Goal: Transaction & Acquisition: Purchase product/service

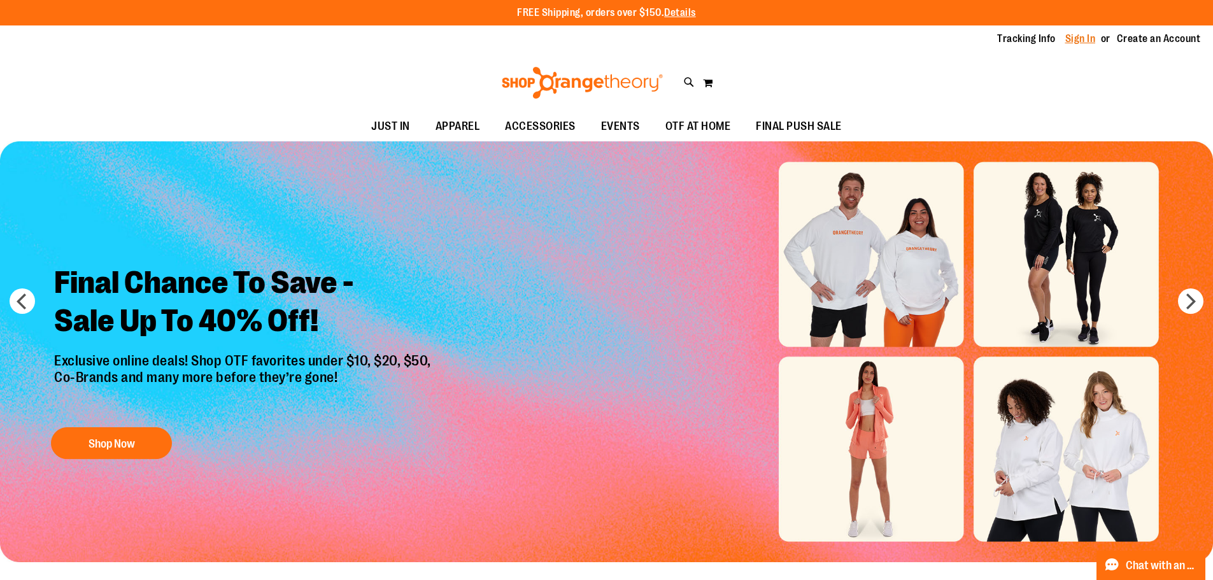
type input "**********"
click at [1089, 44] on link "Sign In" at bounding box center [1081, 39] width 31 height 14
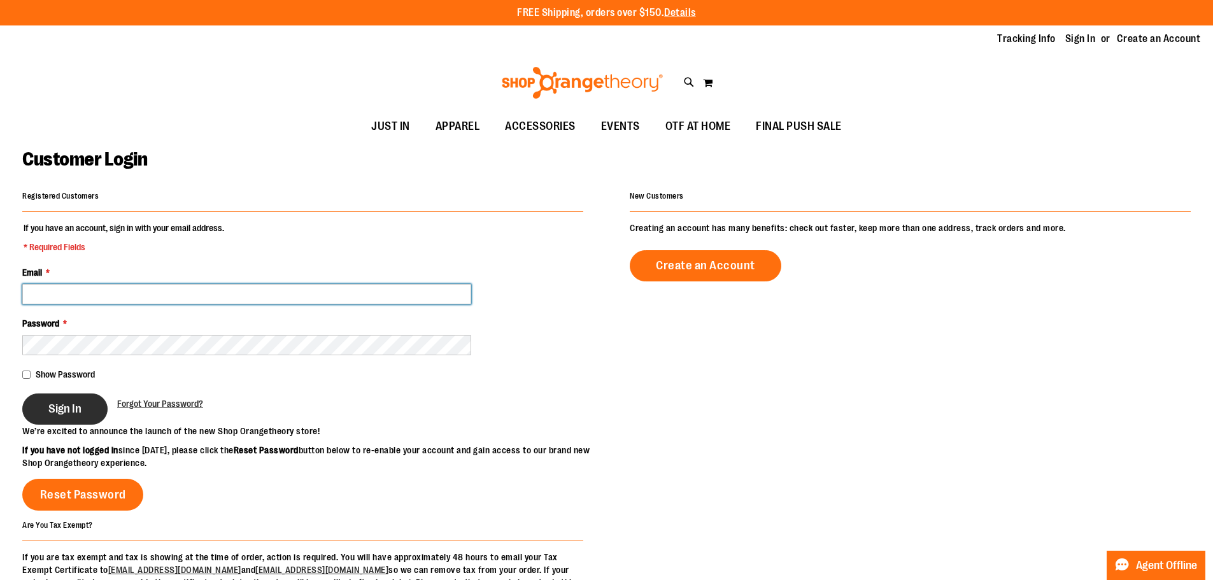
type input "**********"
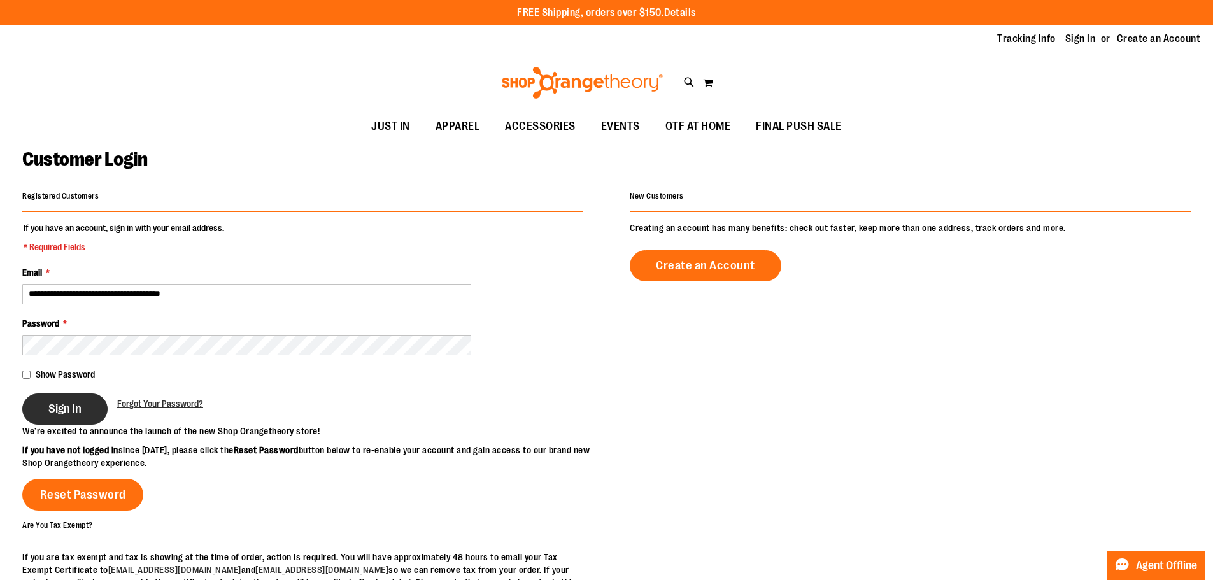
type input "**********"
click at [44, 416] on button "Sign In" at bounding box center [64, 409] width 85 height 31
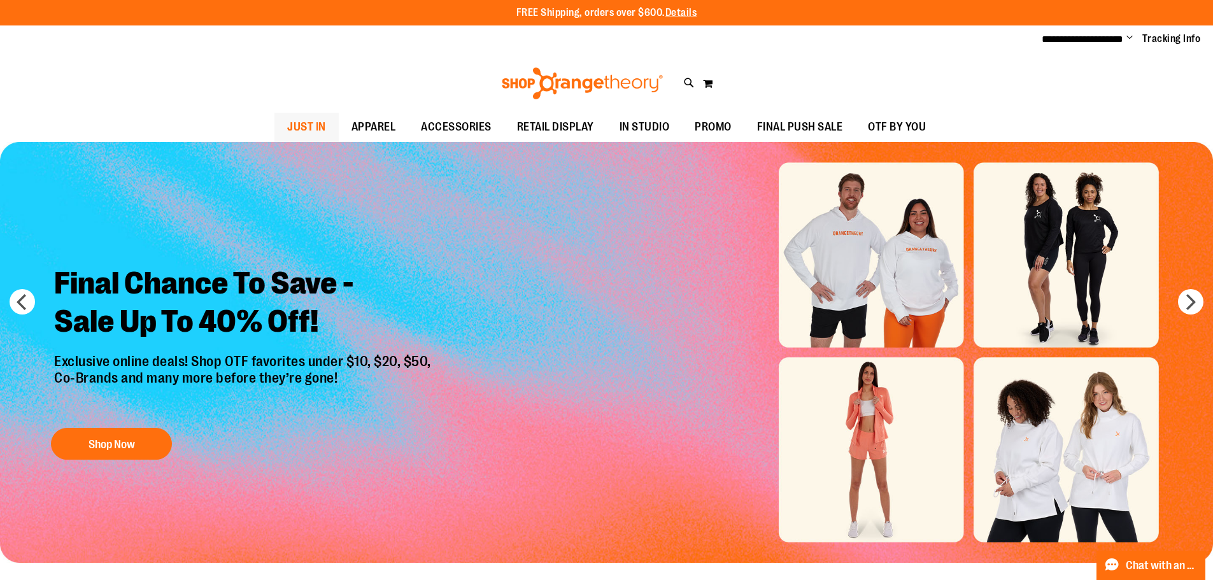
type input "**********"
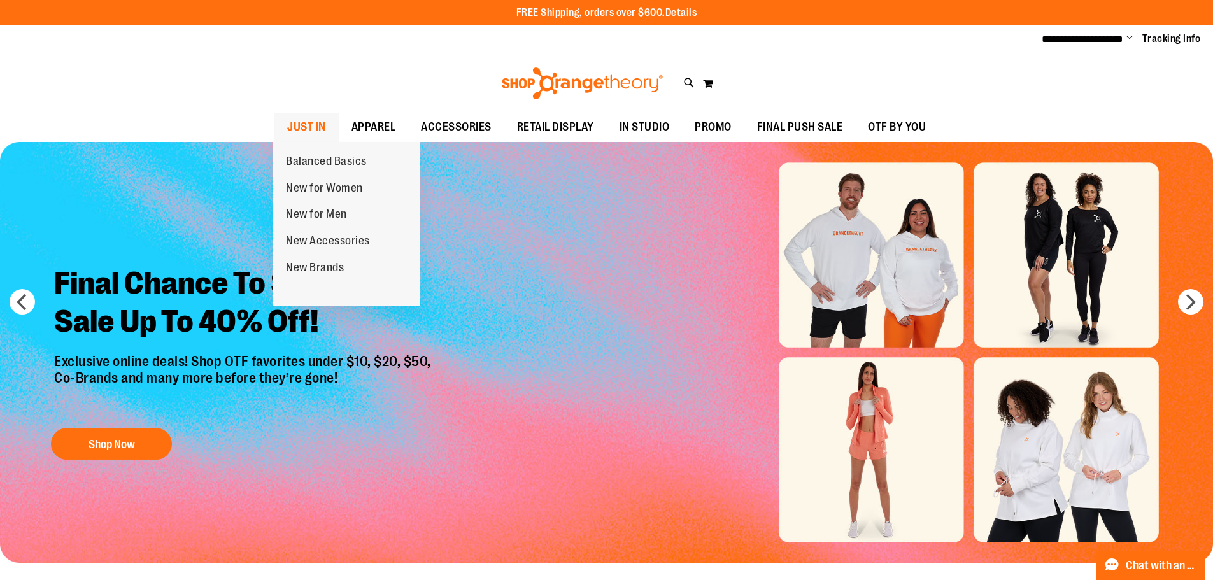
click at [305, 117] on span "JUST IN" at bounding box center [306, 127] width 39 height 29
click at [315, 125] on span "JUST IN" at bounding box center [306, 127] width 39 height 29
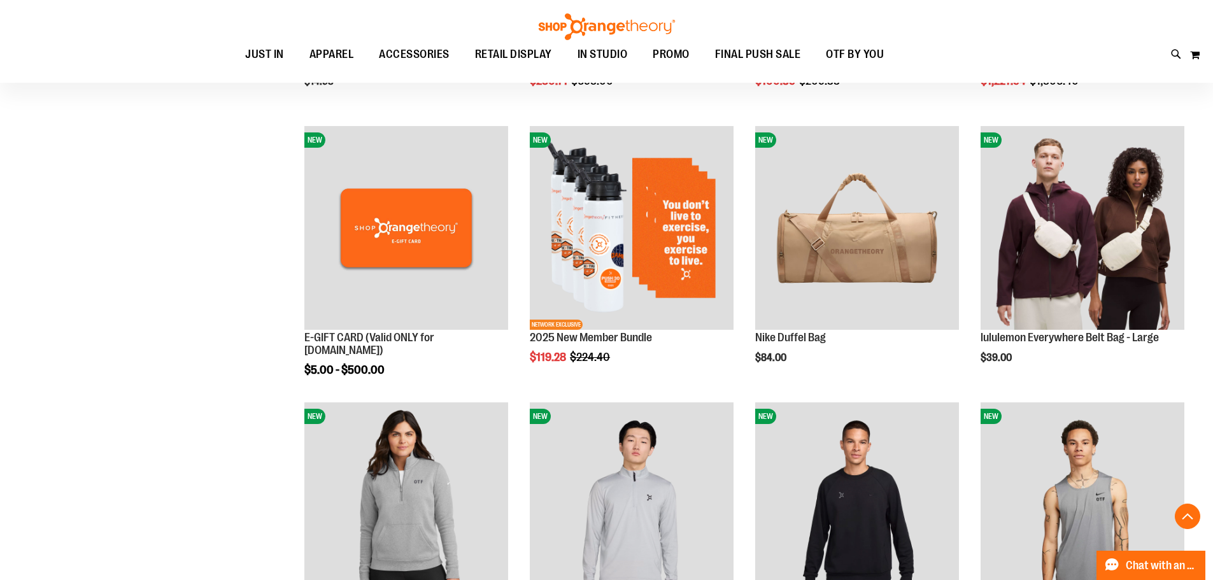
scroll to position [382, 0]
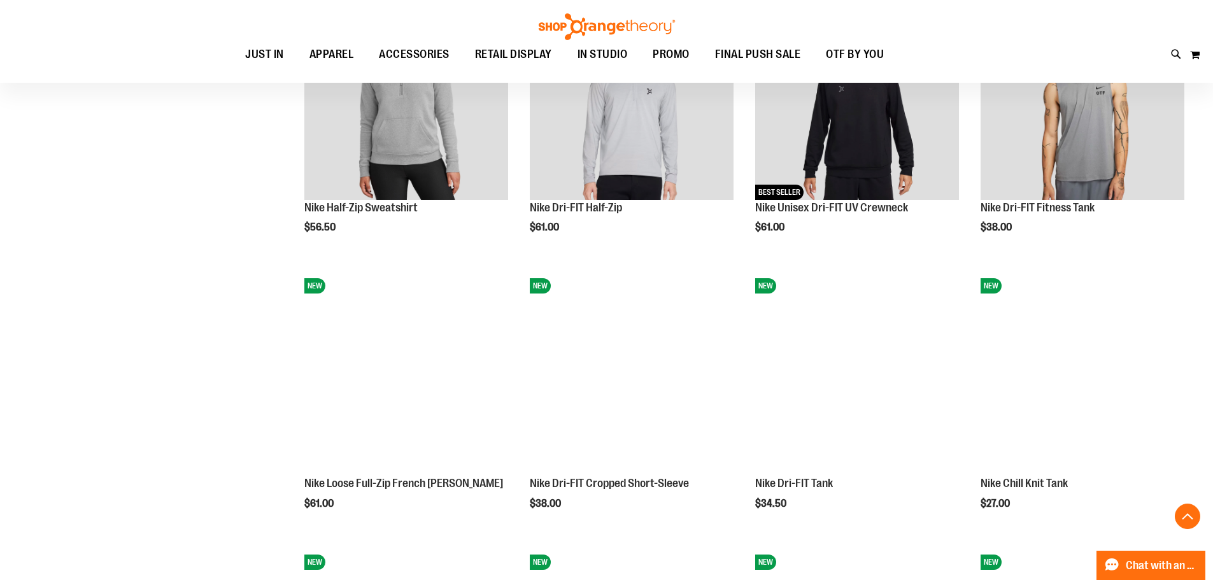
scroll to position [891, 0]
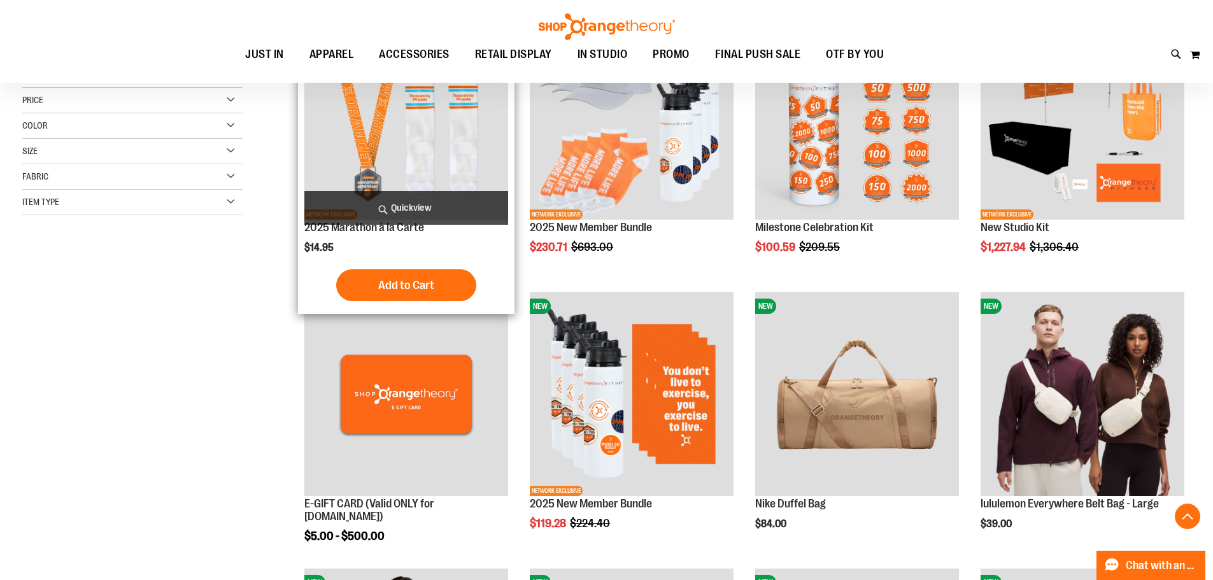
scroll to position [190, 0]
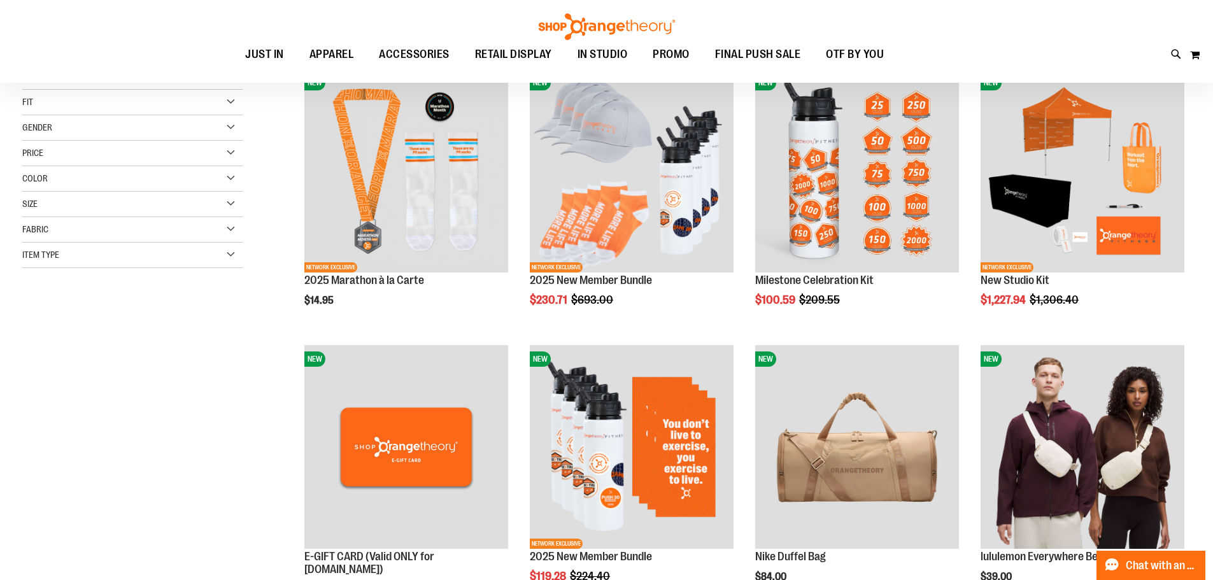
type input "**********"
click at [619, 22] on img at bounding box center [607, 26] width 140 height 27
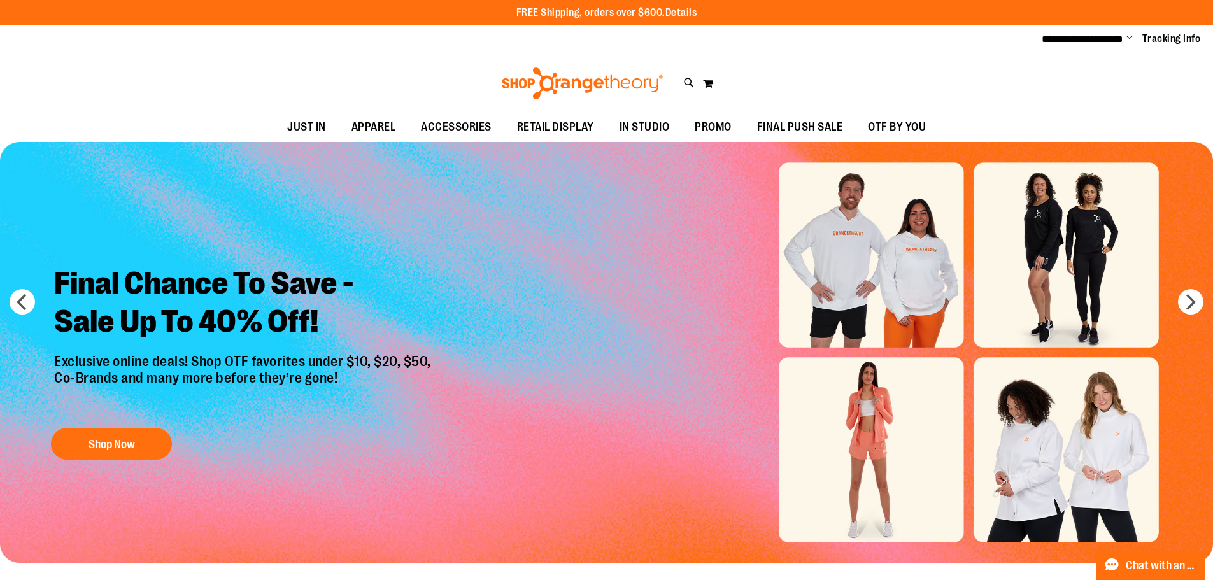
type input "**********"
click at [798, 479] on img "Slide 1 of 8" at bounding box center [606, 352] width 1213 height 421
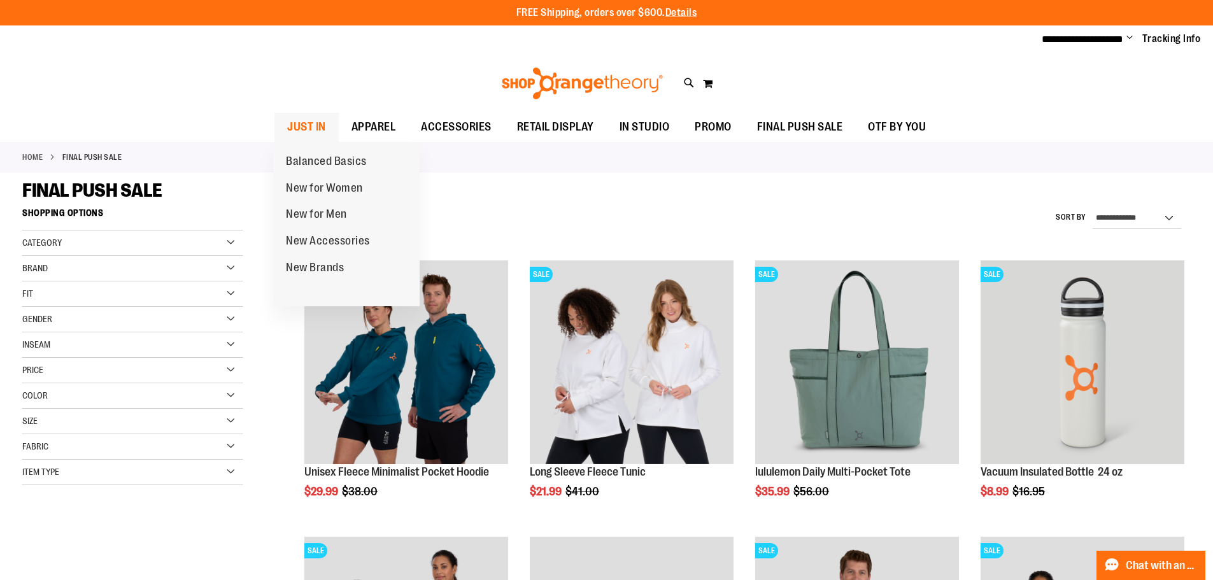
type input "**********"
click at [312, 120] on span "JUST IN" at bounding box center [306, 127] width 39 height 29
click at [316, 118] on span "JUST IN" at bounding box center [306, 127] width 39 height 29
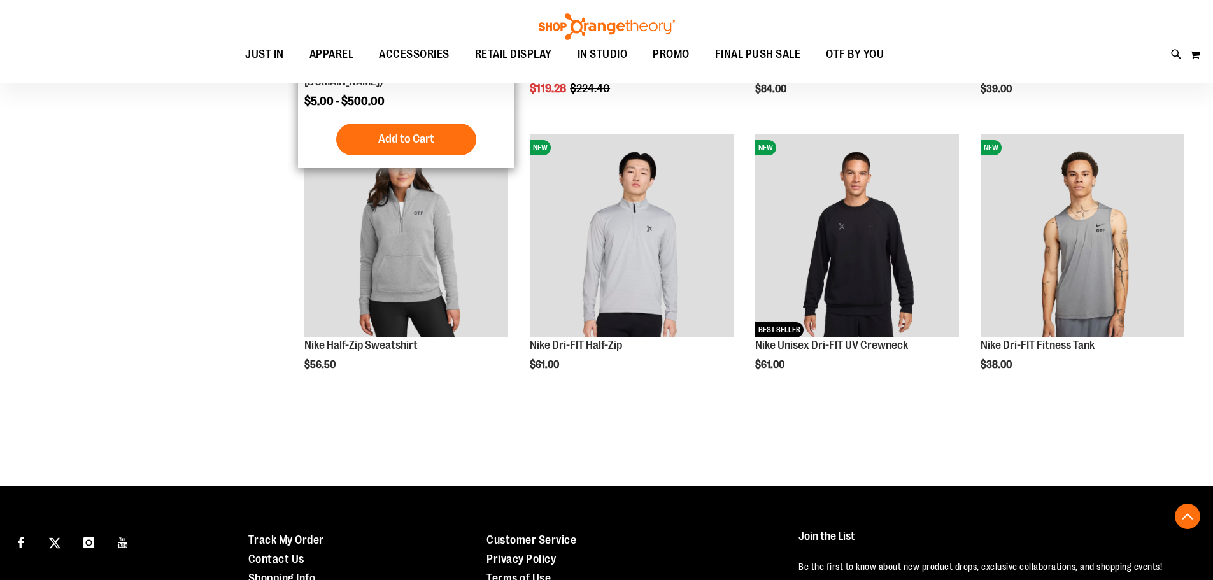
scroll to position [623, 0]
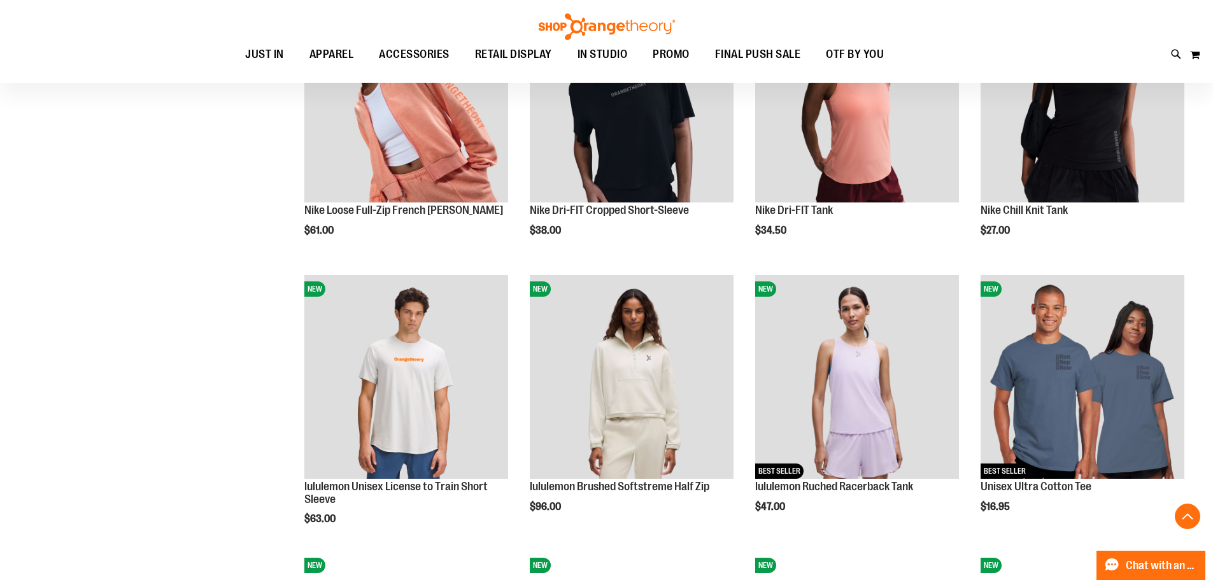
scroll to position [1069, 0]
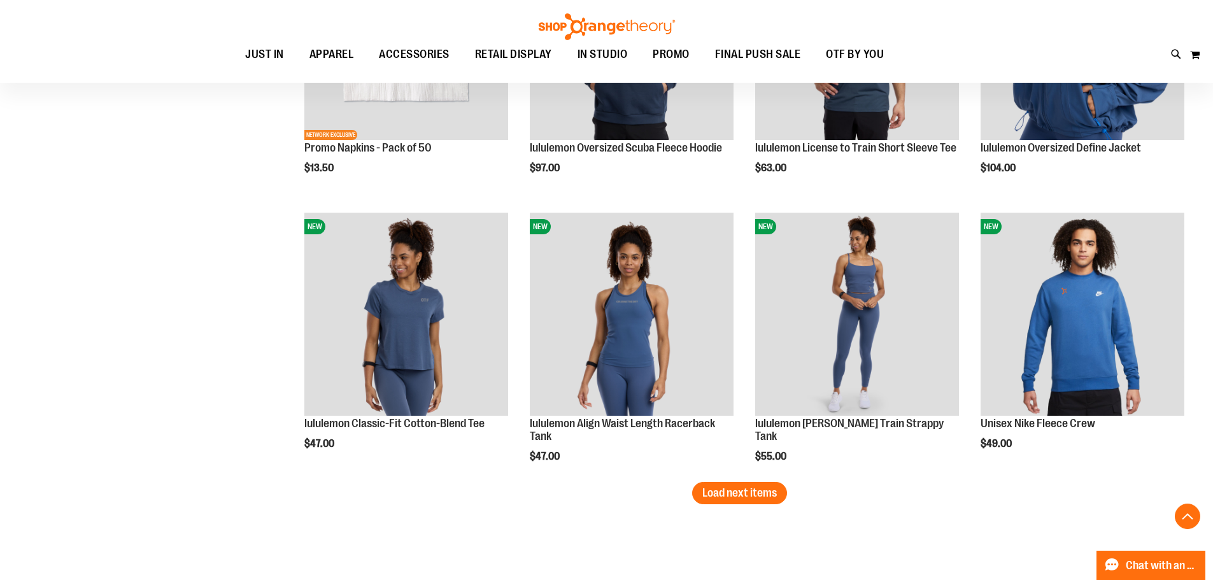
scroll to position [2152, 0]
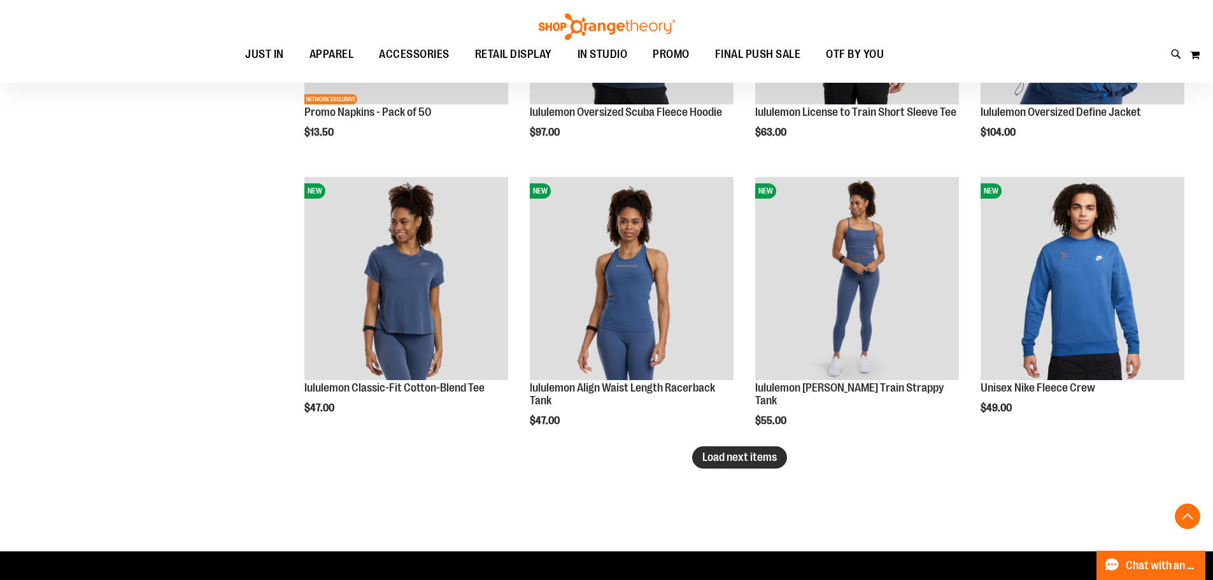
type input "**********"
click at [734, 461] on span "Load next items" at bounding box center [740, 457] width 75 height 13
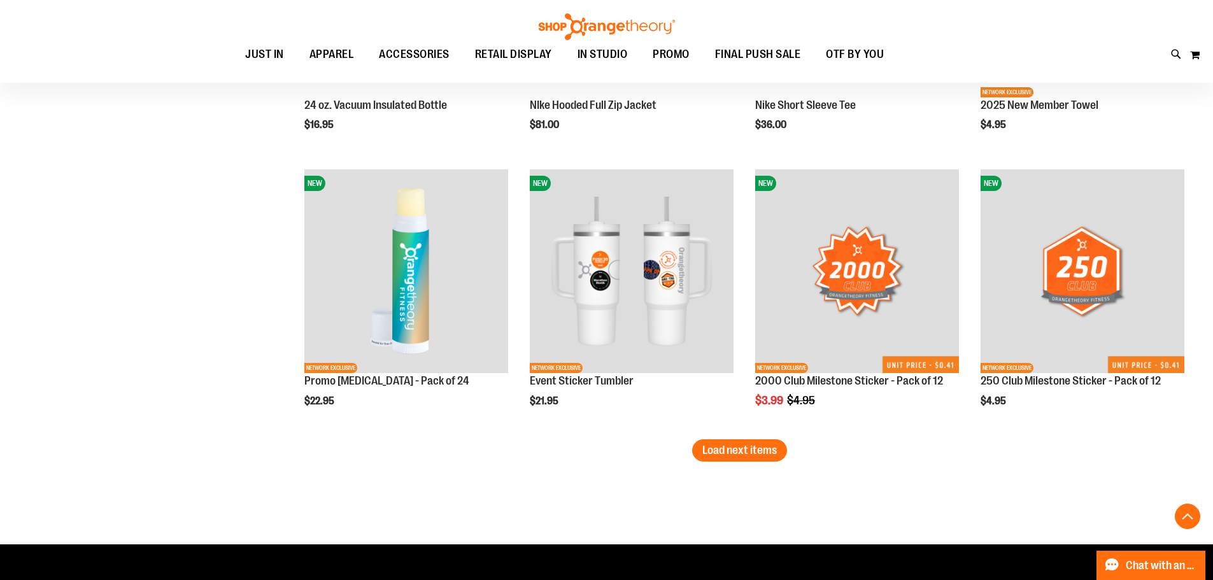
scroll to position [3107, 0]
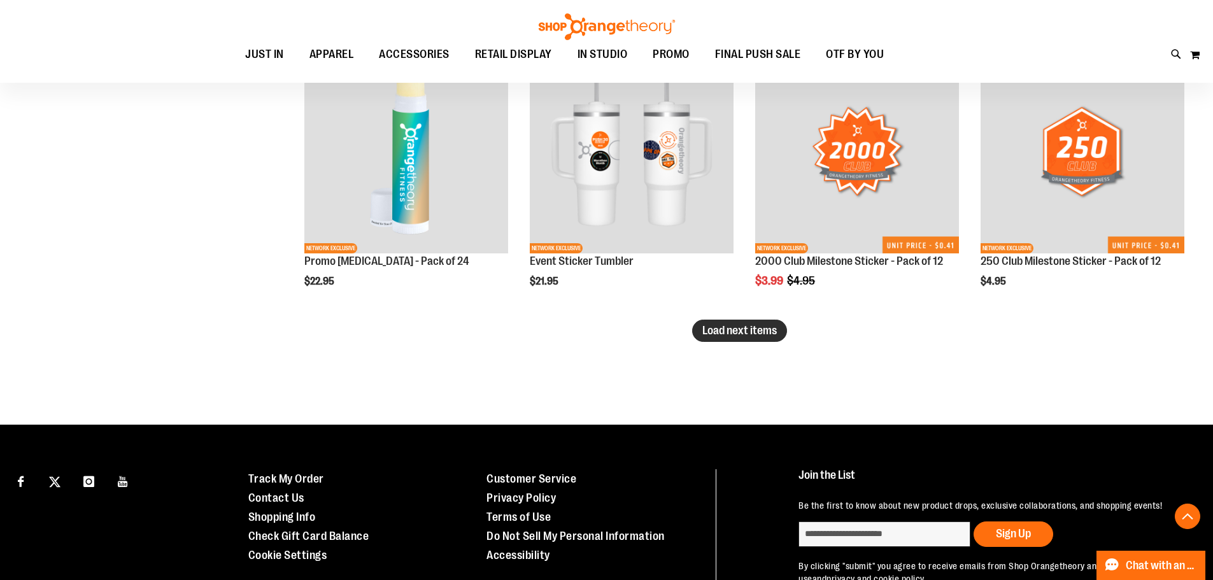
click at [757, 334] on span "Load next items" at bounding box center [740, 330] width 75 height 13
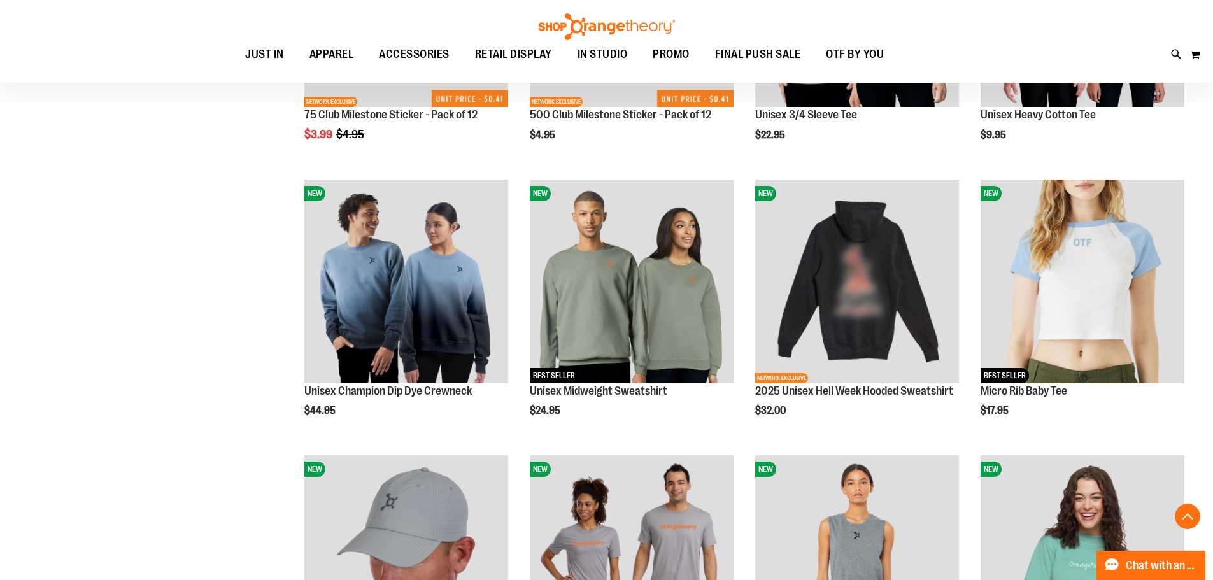
scroll to position [3553, 0]
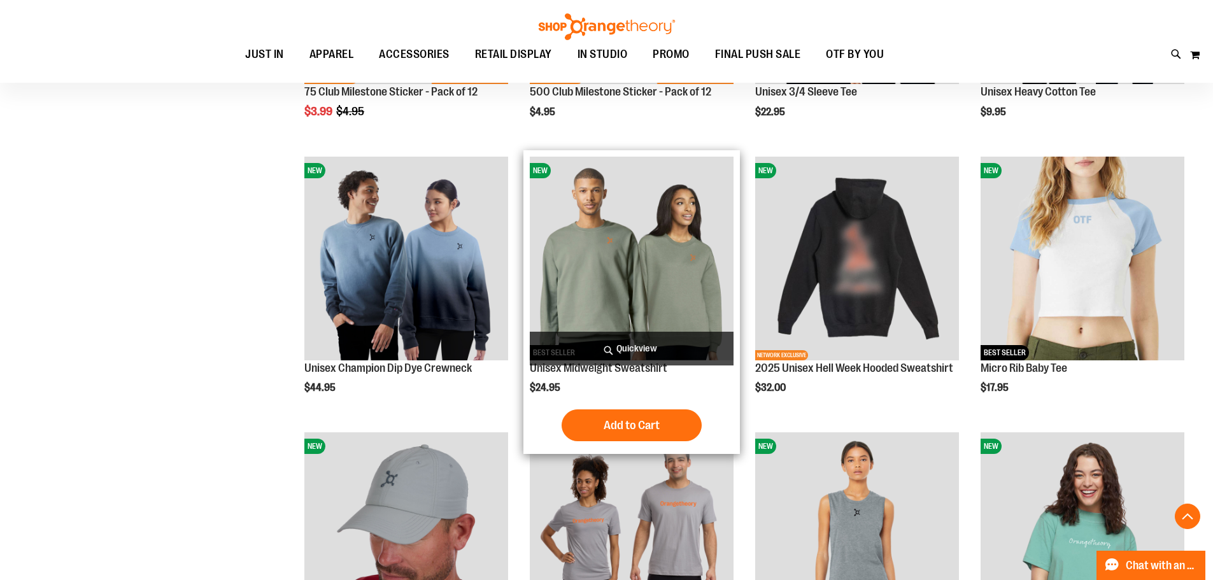
click at [677, 289] on img "product" at bounding box center [632, 259] width 204 height 204
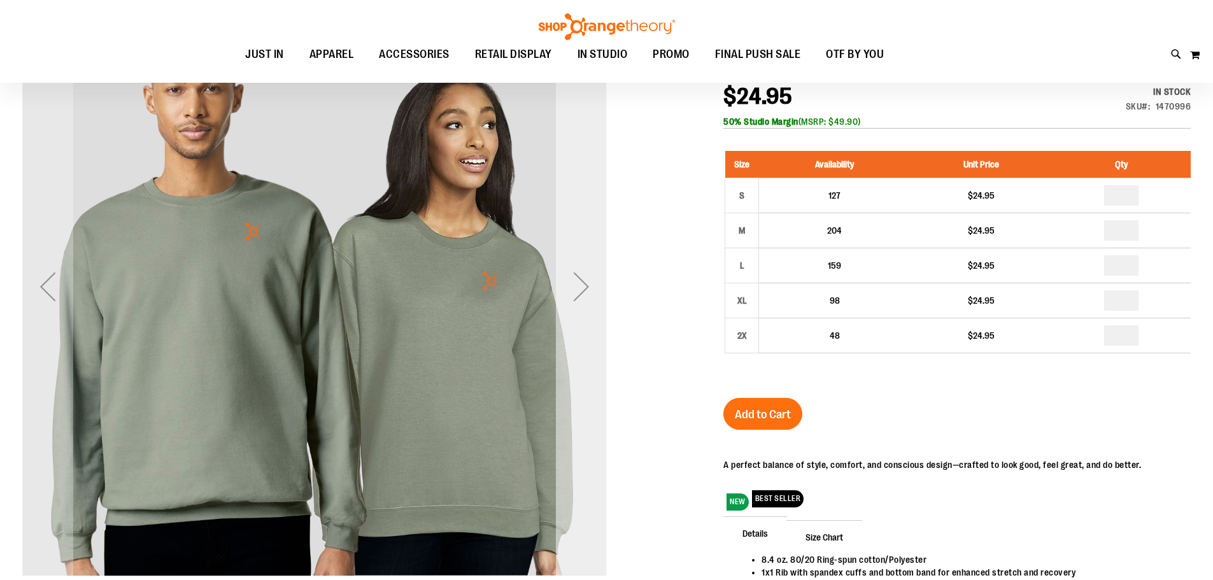
scroll to position [190, 0]
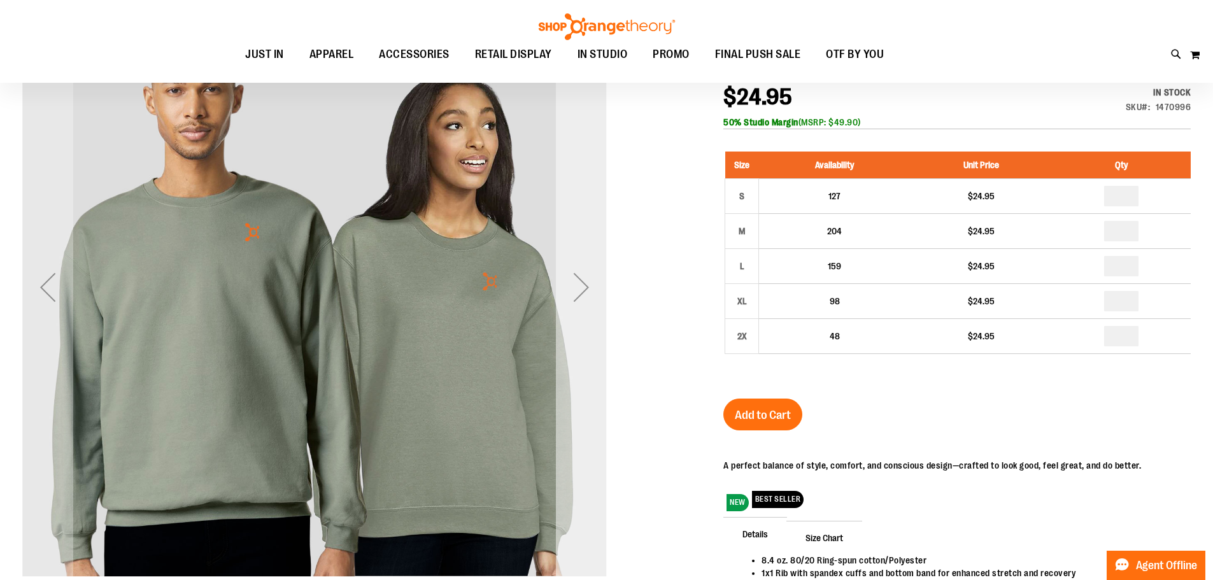
click at [579, 302] on div "Next" at bounding box center [581, 287] width 51 height 51
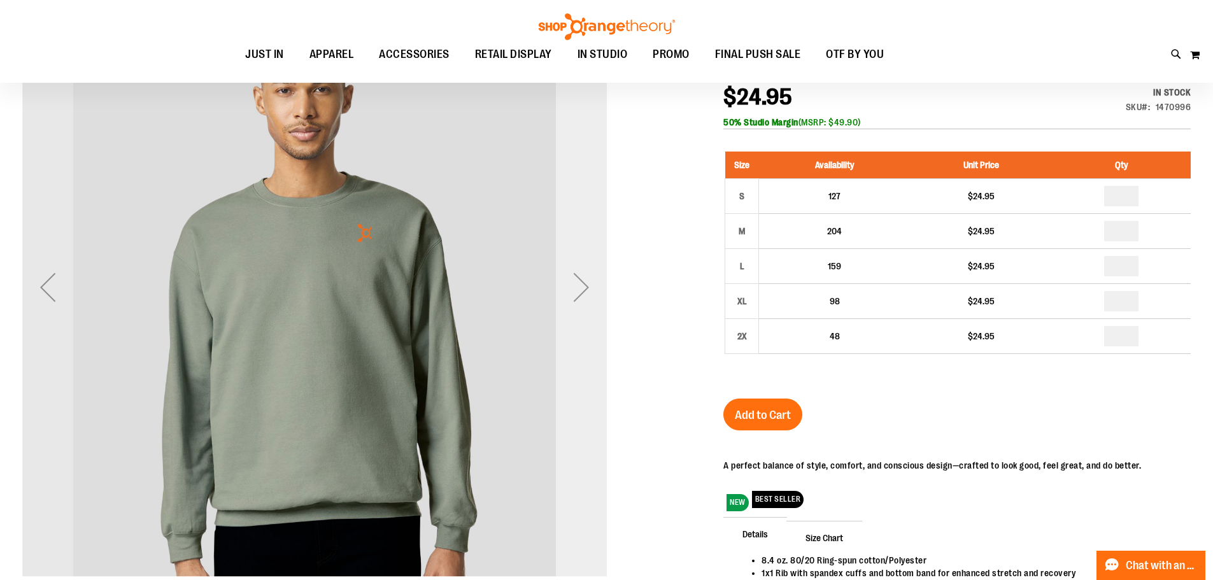
click at [573, 303] on div "Next" at bounding box center [581, 287] width 51 height 51
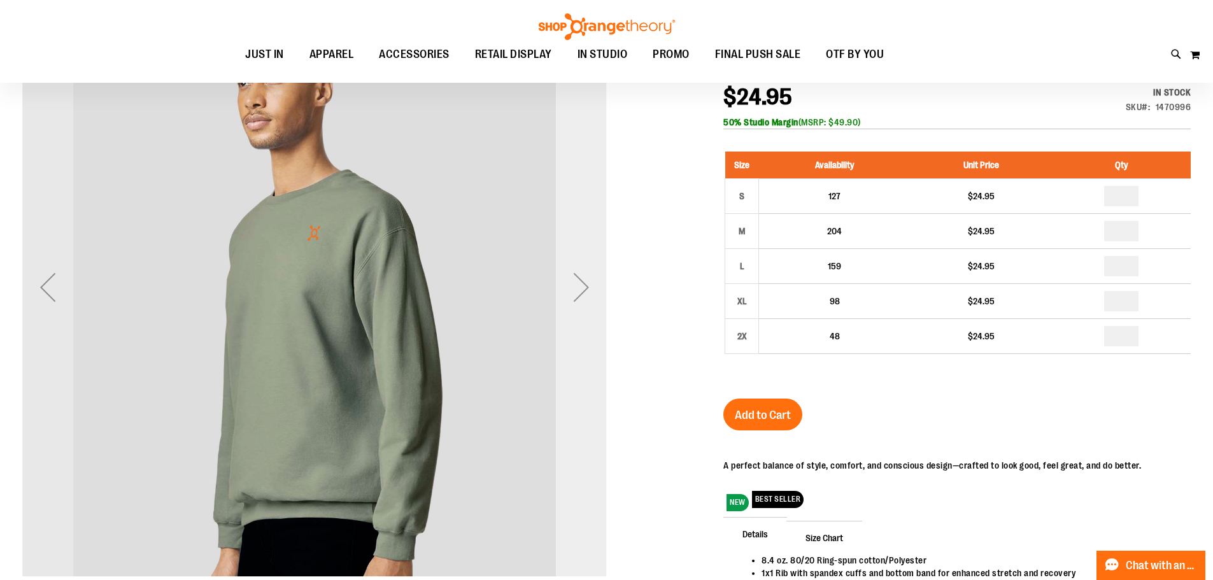
drag, startPoint x: 568, startPoint y: 297, endPoint x: 580, endPoint y: 279, distance: 21.6
click at [580, 279] on div "Next" at bounding box center [581, 287] width 51 height 51
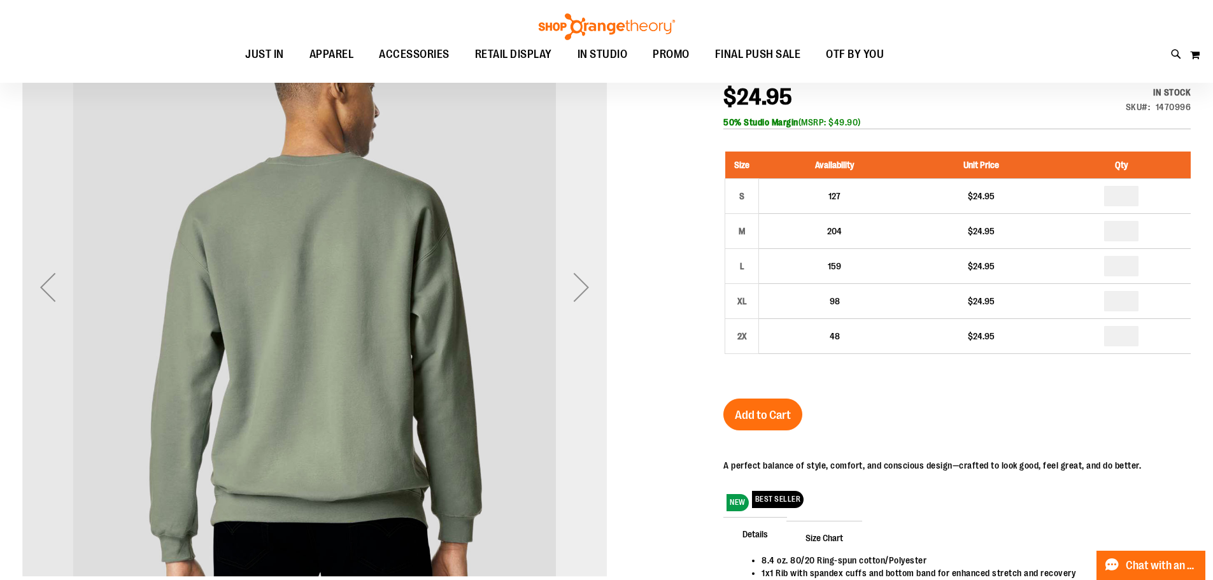
click at [573, 307] on div "Next" at bounding box center [581, 287] width 51 height 51
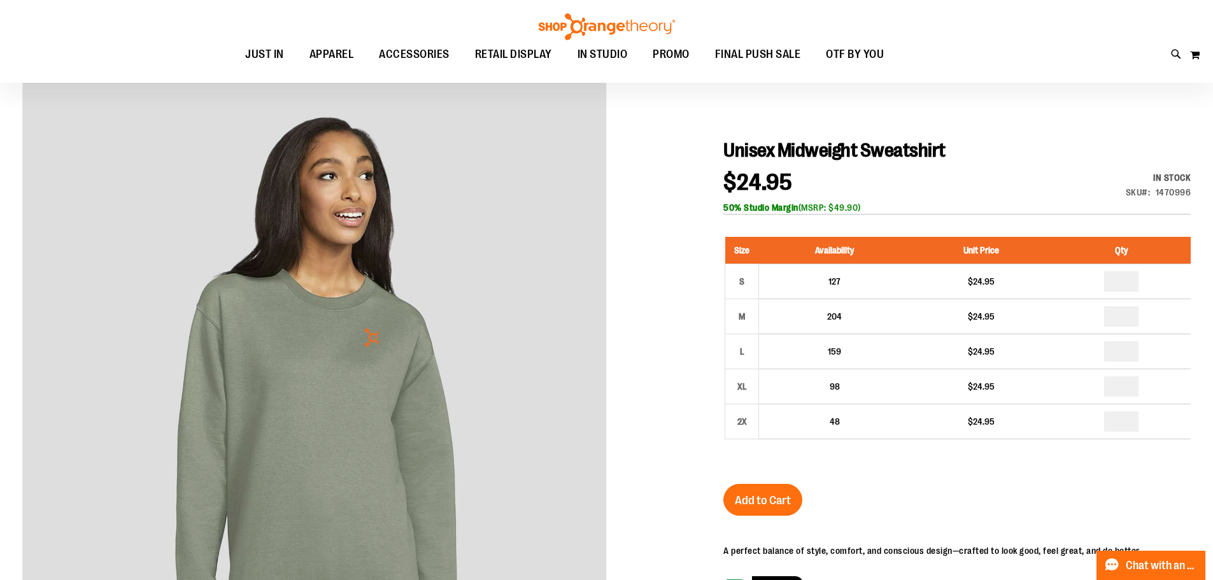
scroll to position [127, 0]
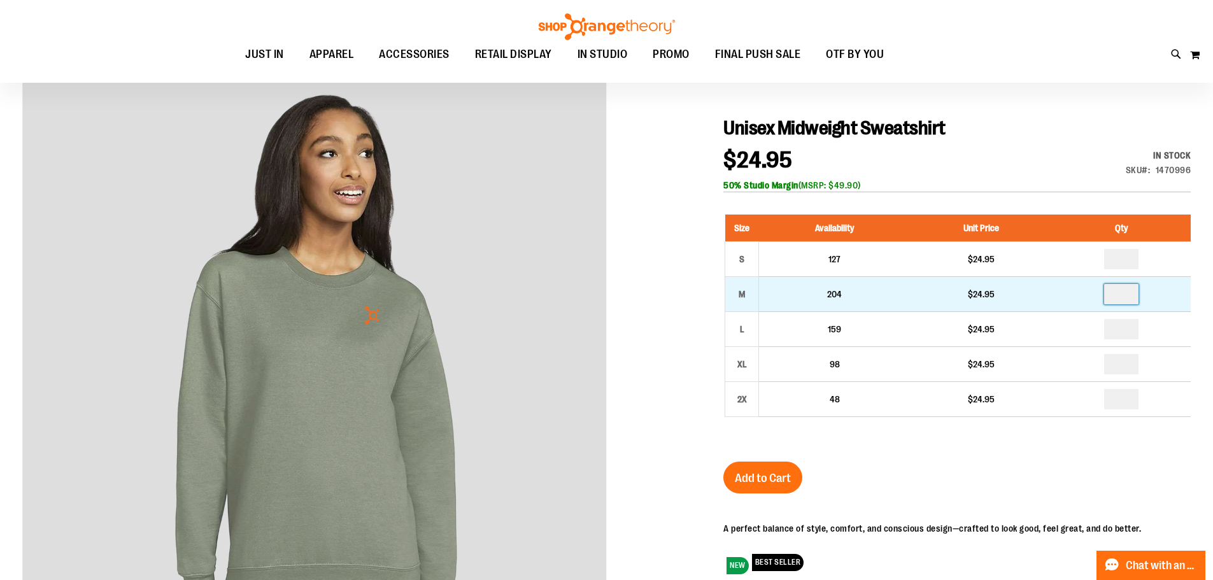
drag, startPoint x: 1122, startPoint y: 294, endPoint x: 1129, endPoint y: 293, distance: 7.1
click at [1129, 293] on input "number" at bounding box center [1122, 294] width 34 height 20
type input "*"
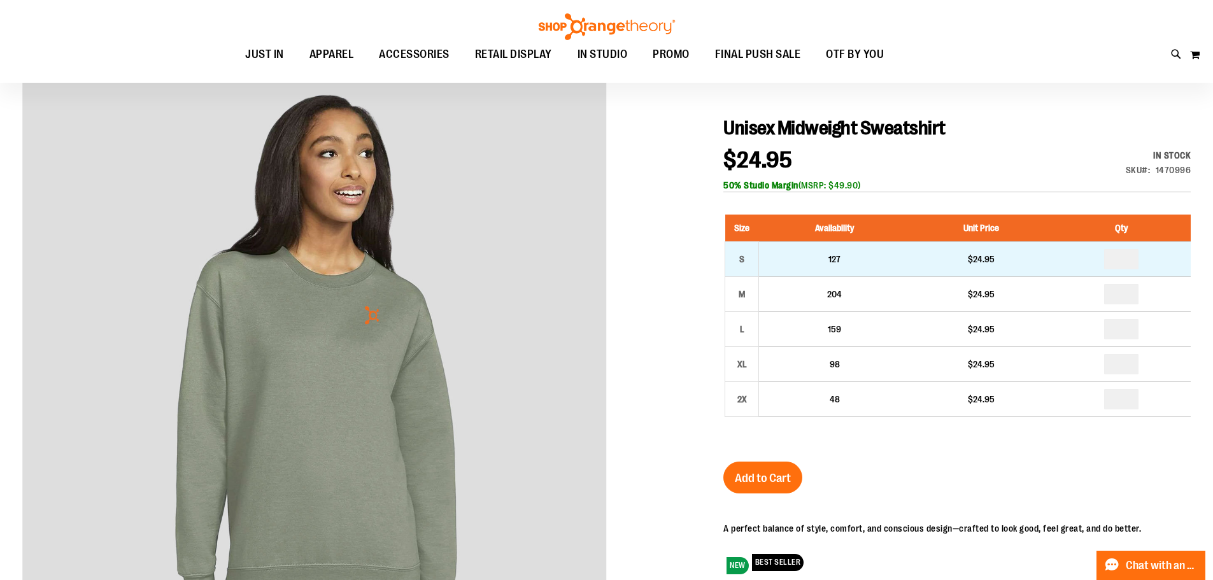
drag, startPoint x: 1131, startPoint y: 267, endPoint x: 1111, endPoint y: 264, distance: 20.5
type input "*"
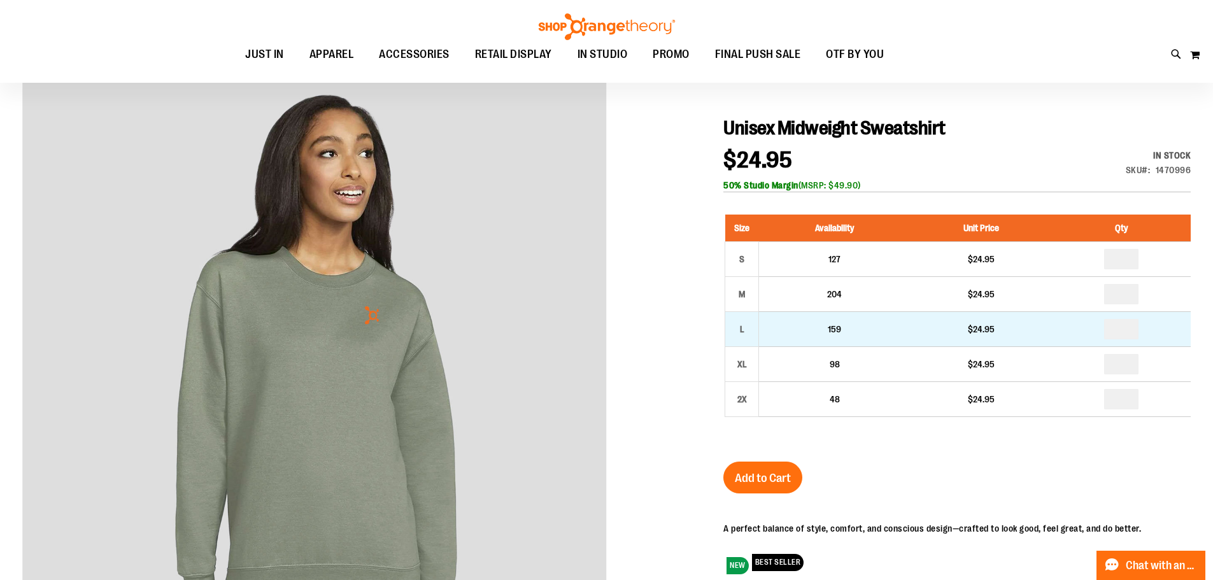
type input "*"
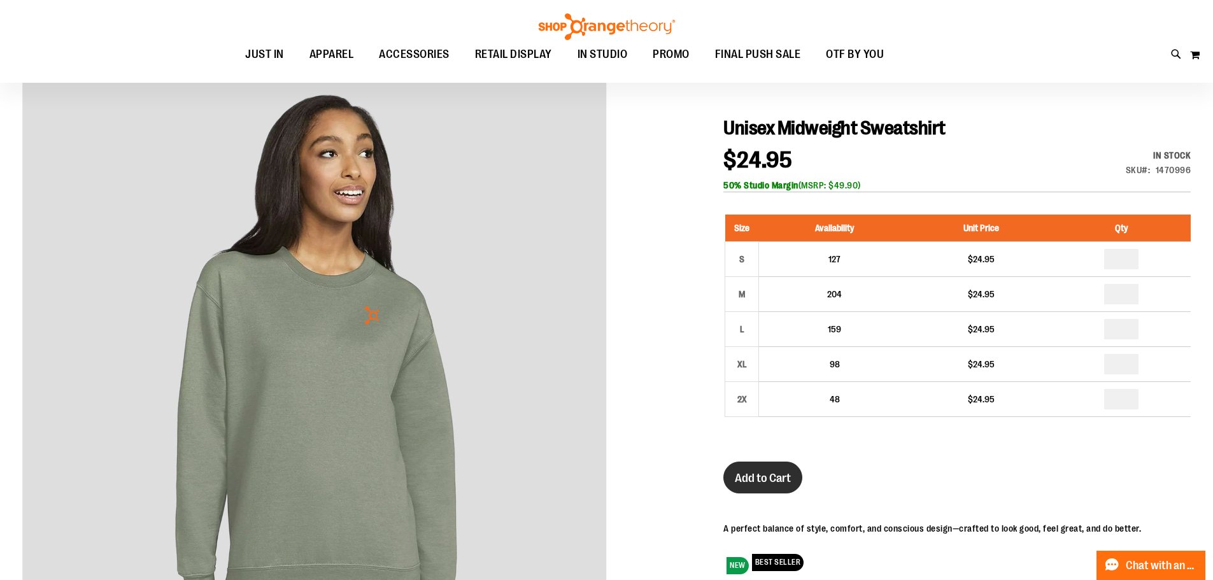
drag, startPoint x: 777, startPoint y: 484, endPoint x: 777, endPoint y: 473, distance: 10.8
click at [778, 481] on span "Add to Cart" at bounding box center [763, 478] width 56 height 14
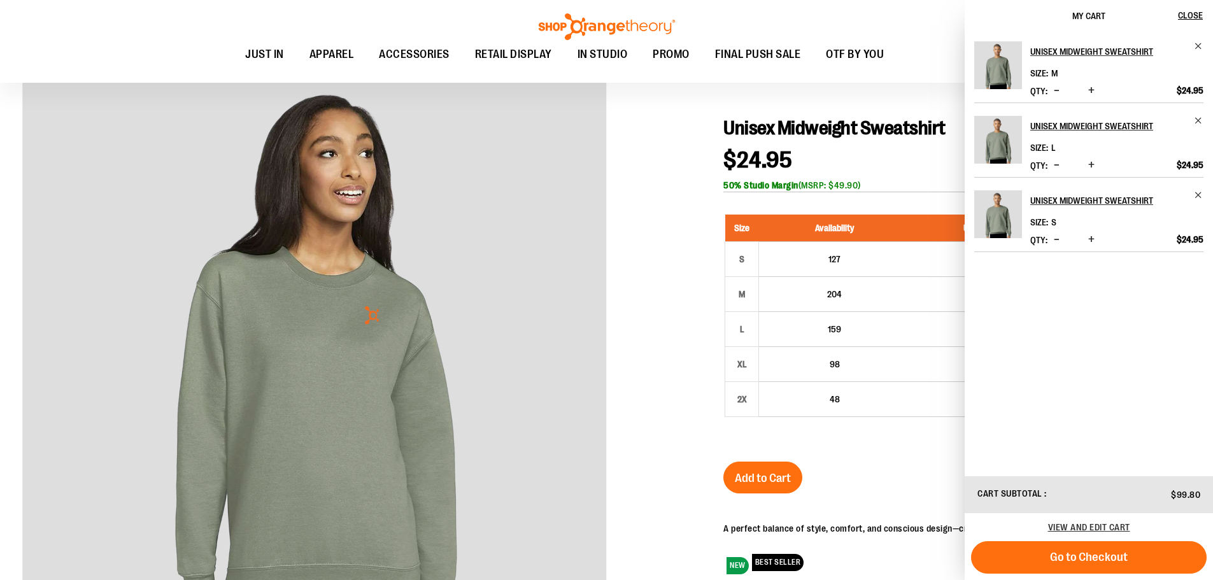
click at [637, 396] on div at bounding box center [606, 401] width 1169 height 687
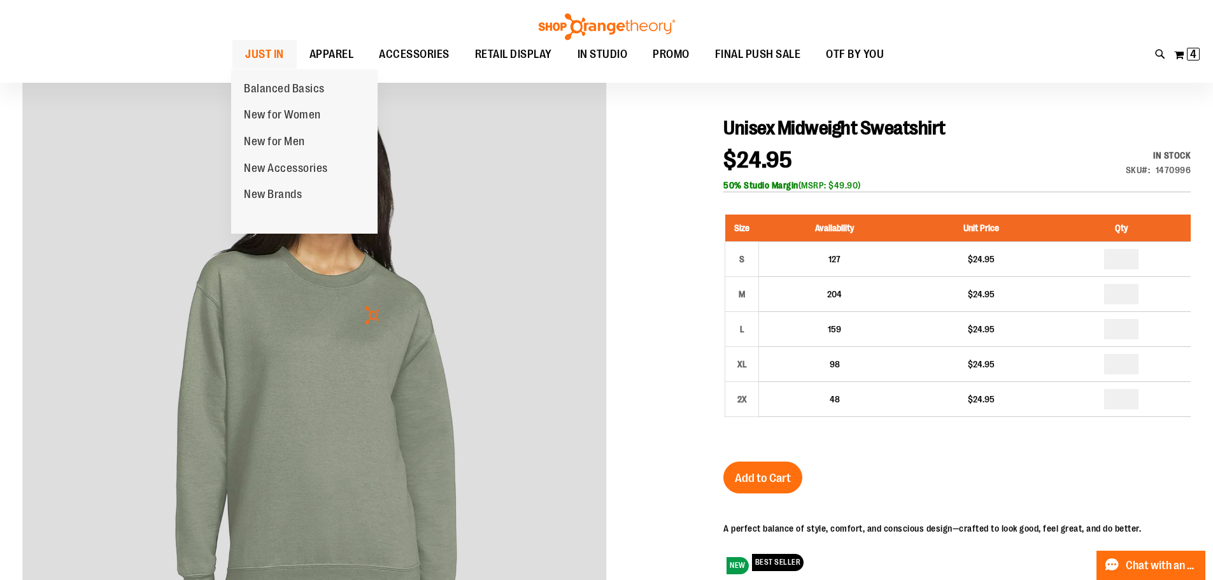
click at [245, 52] on span "JUST IN" at bounding box center [264, 54] width 39 height 29
